Goal: Find specific page/section: Find specific page/section

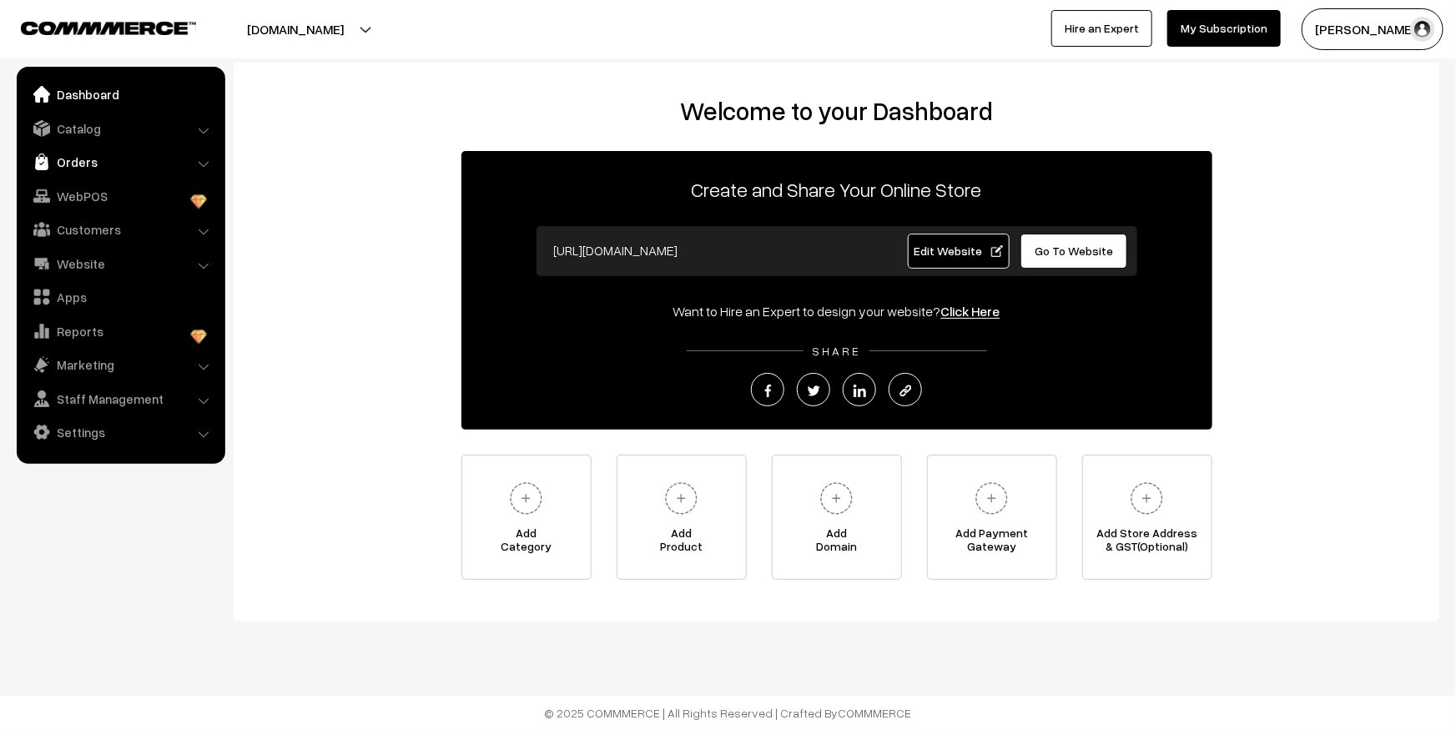
click at [122, 159] on link "Orders" at bounding box center [120, 162] width 199 height 30
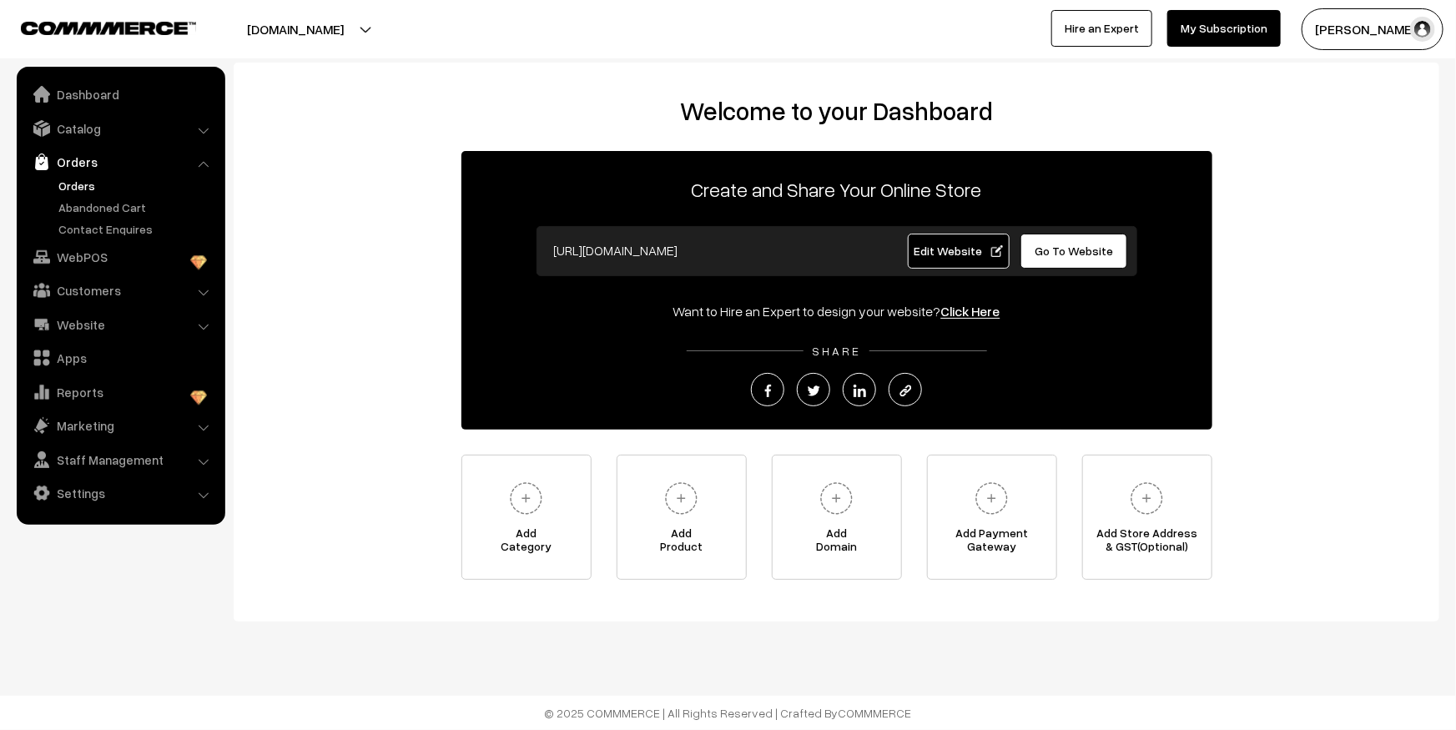
click at [83, 181] on link "Orders" at bounding box center [136, 186] width 165 height 18
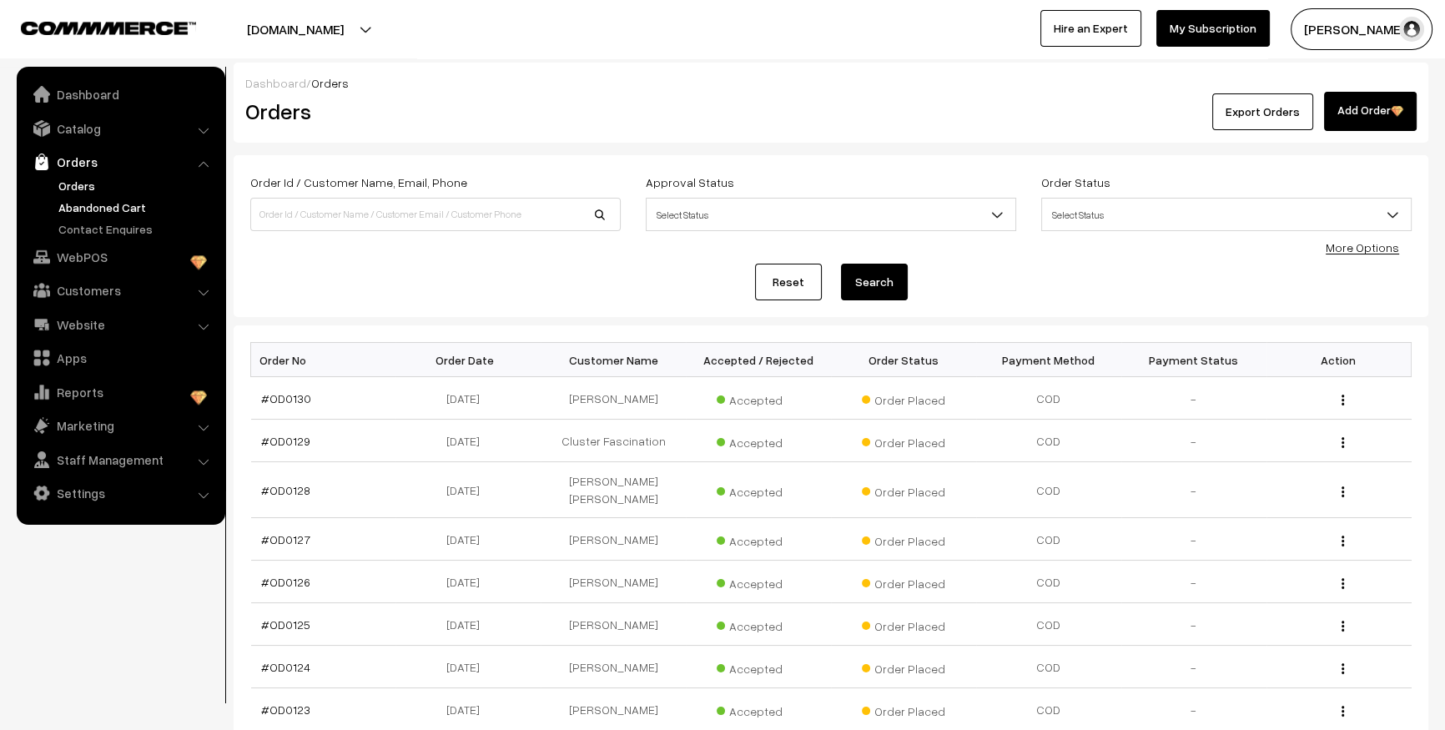
click at [134, 201] on link "Abandoned Cart" at bounding box center [136, 208] width 165 height 18
